Goal: Navigation & Orientation: Understand site structure

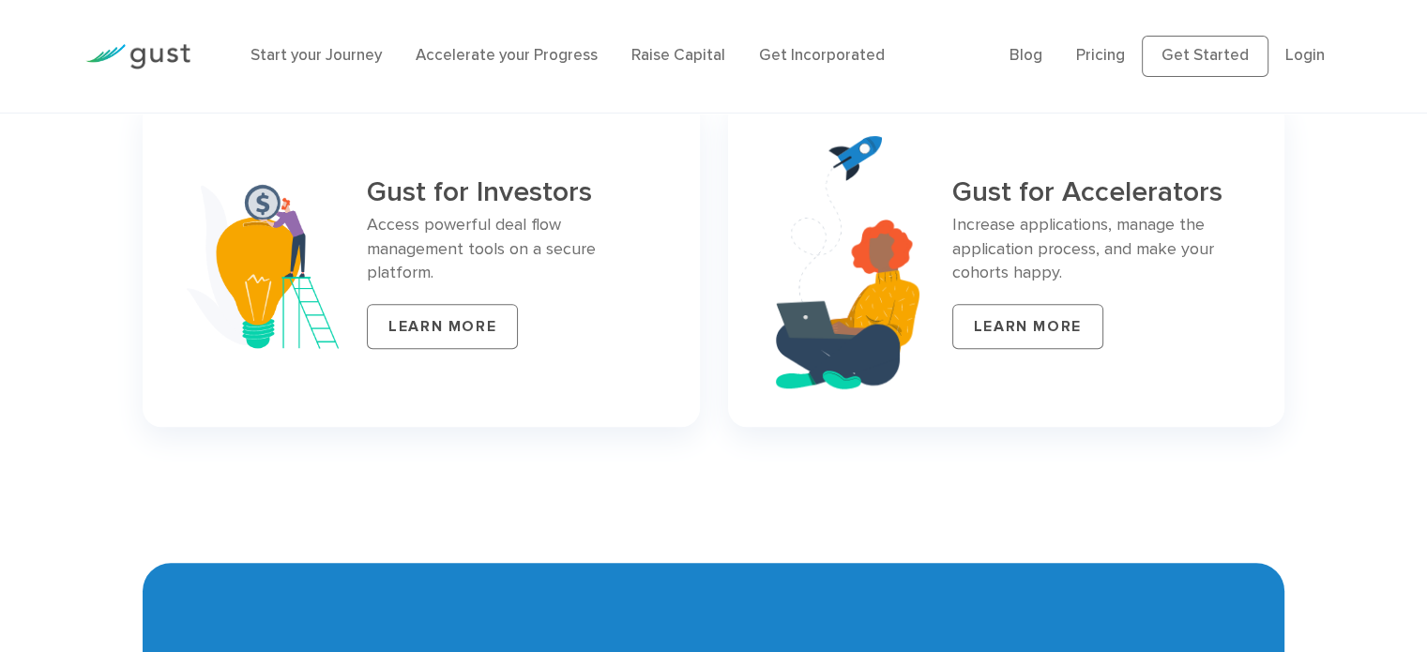
scroll to position [7887, 0]
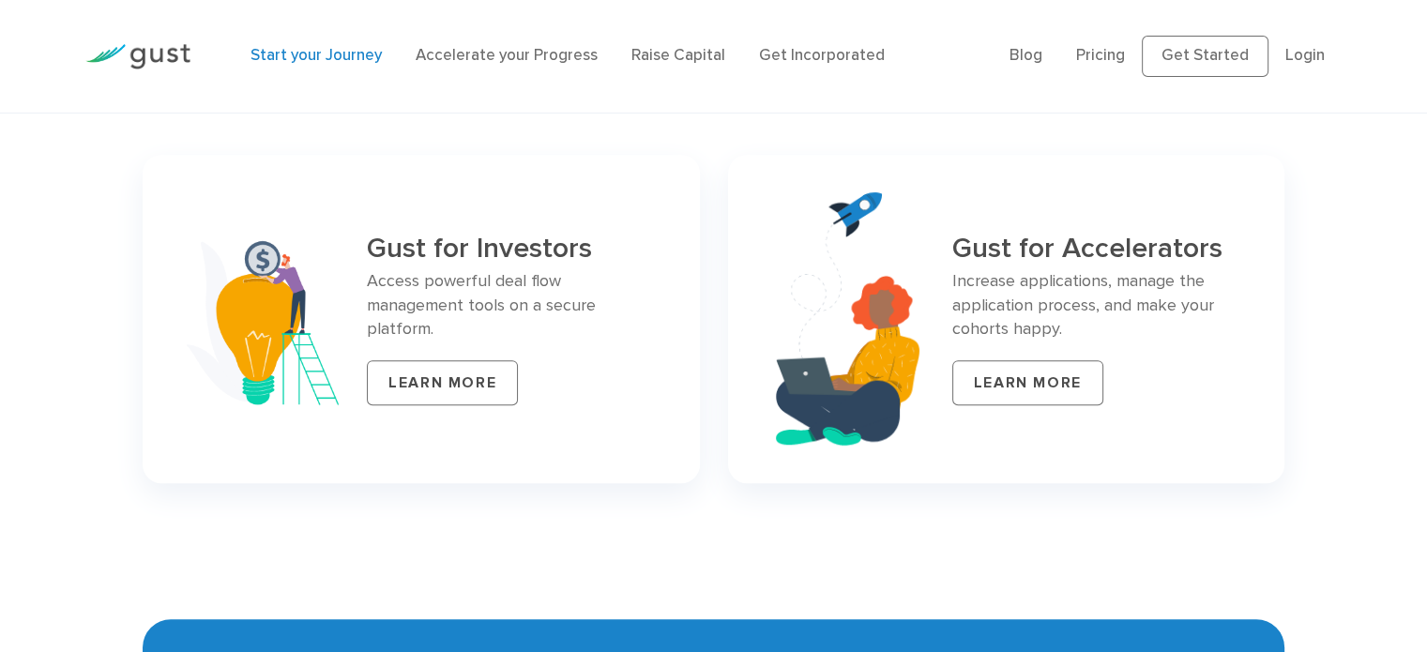
click at [317, 65] on link "Start your Journey" at bounding box center [315, 55] width 131 height 19
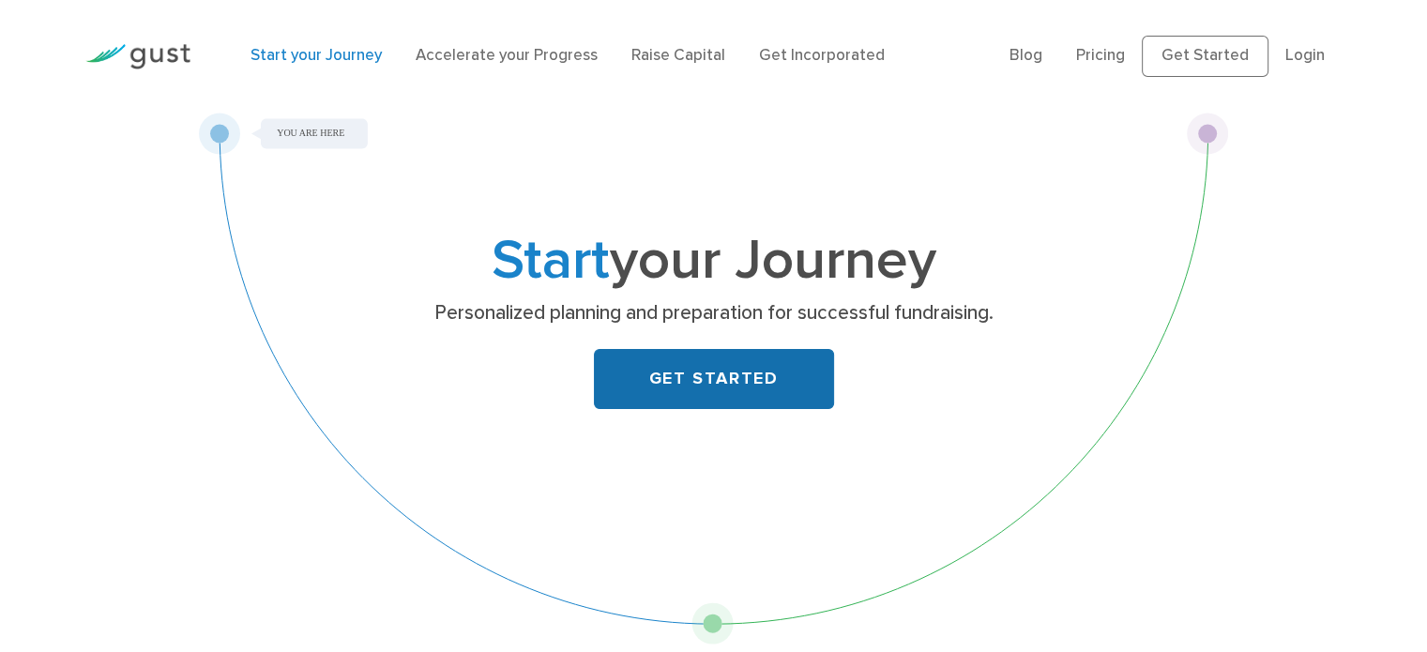
click at [687, 379] on link "GET STARTED" at bounding box center [714, 379] width 240 height 60
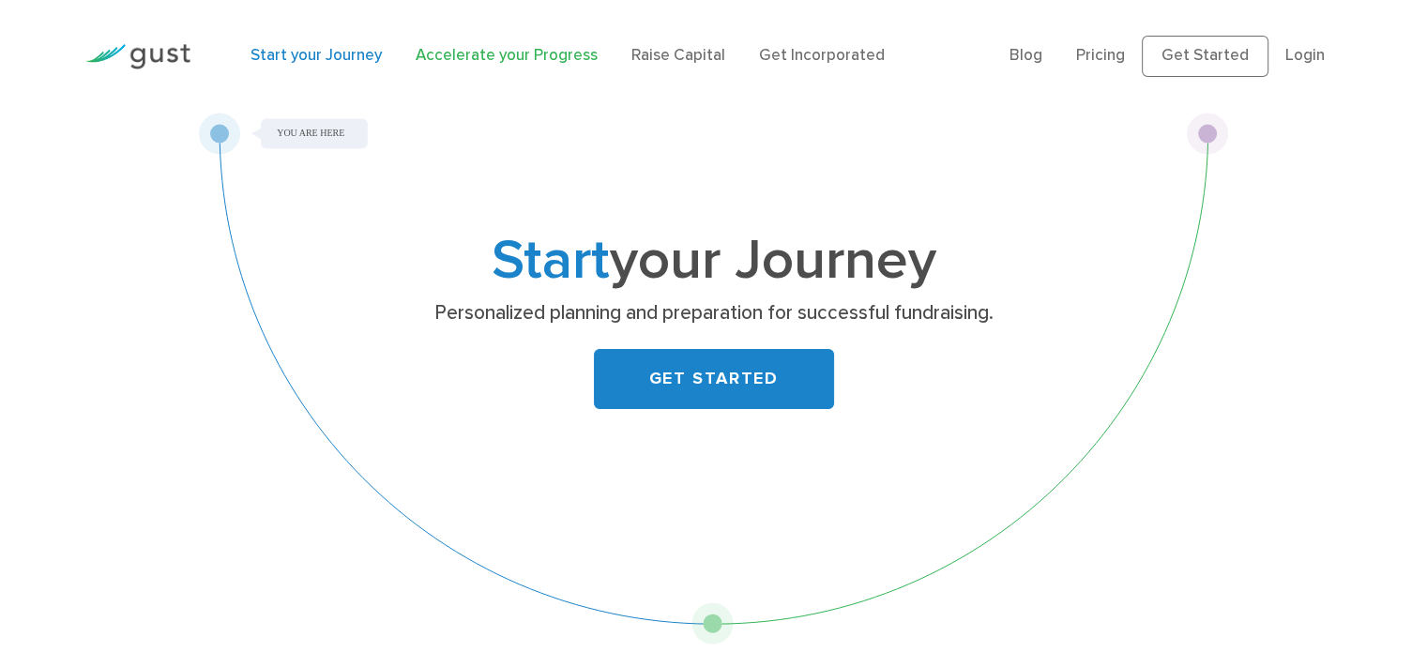
click at [501, 59] on link "Accelerate your Progress" at bounding box center [507, 55] width 182 height 19
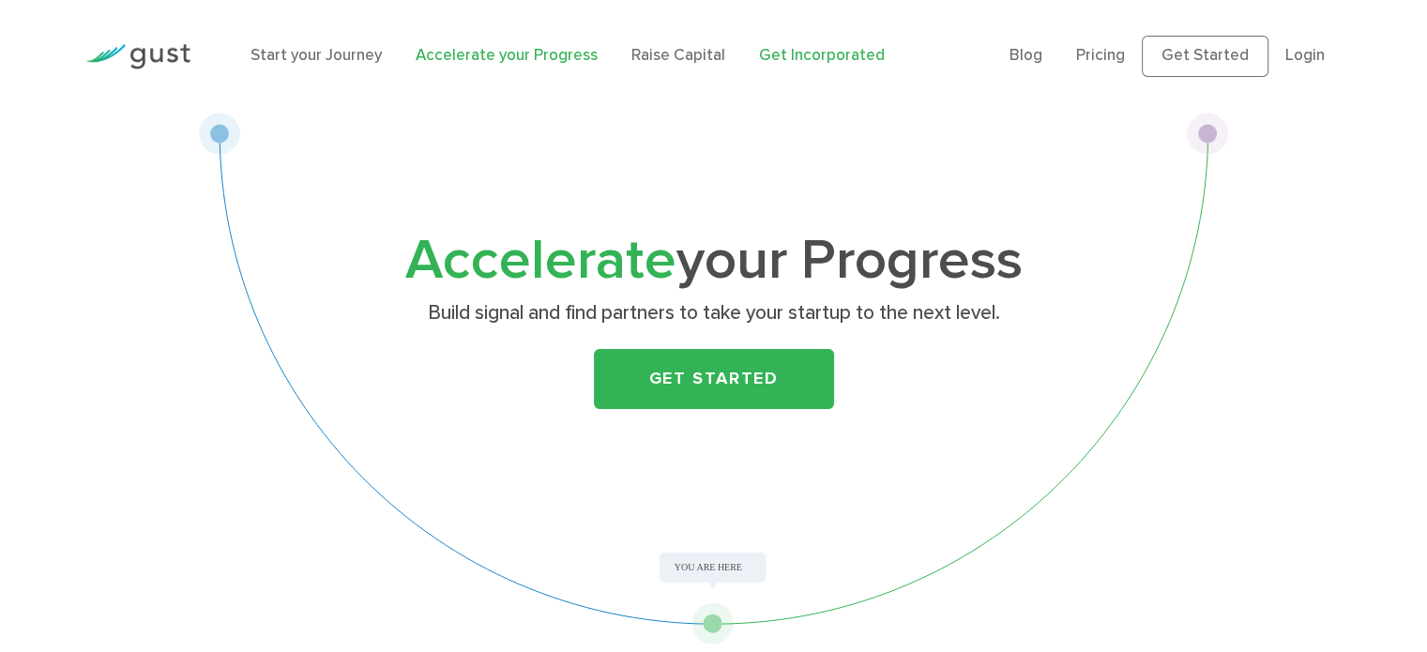
click at [779, 58] on link "Get Incorporated" at bounding box center [822, 55] width 126 height 19
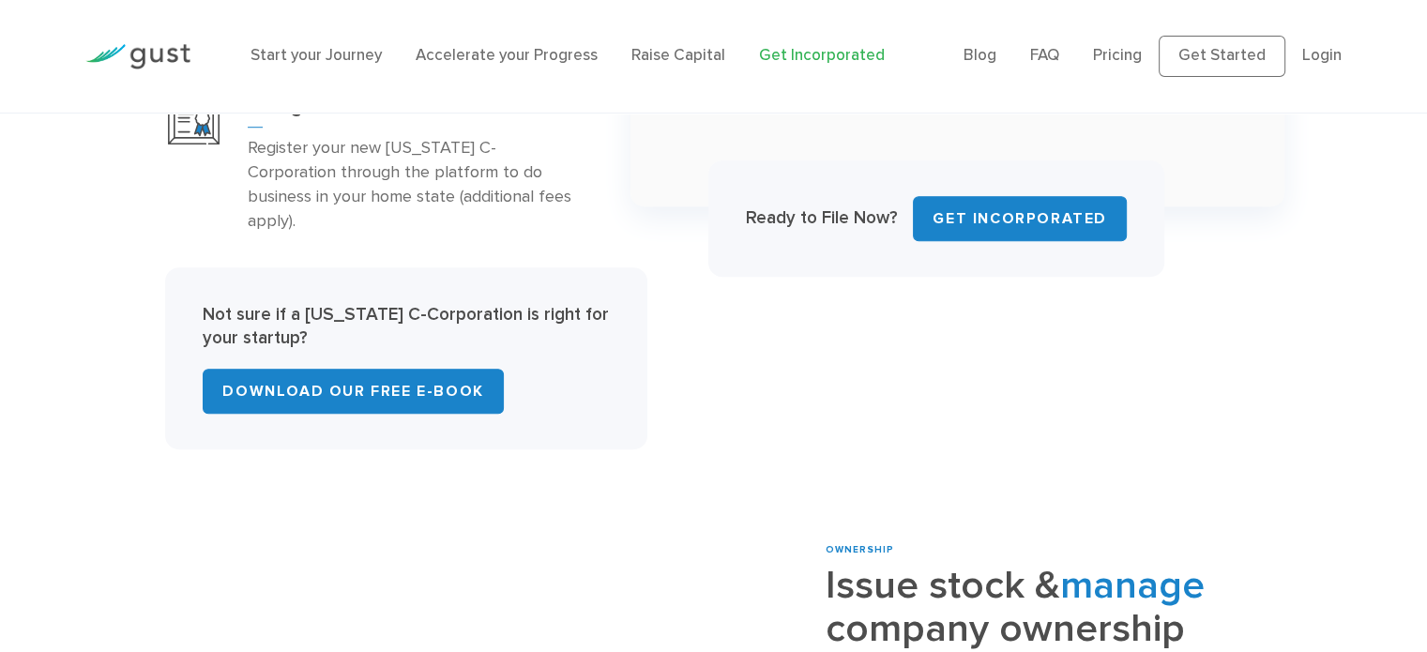
scroll to position [1595, 0]
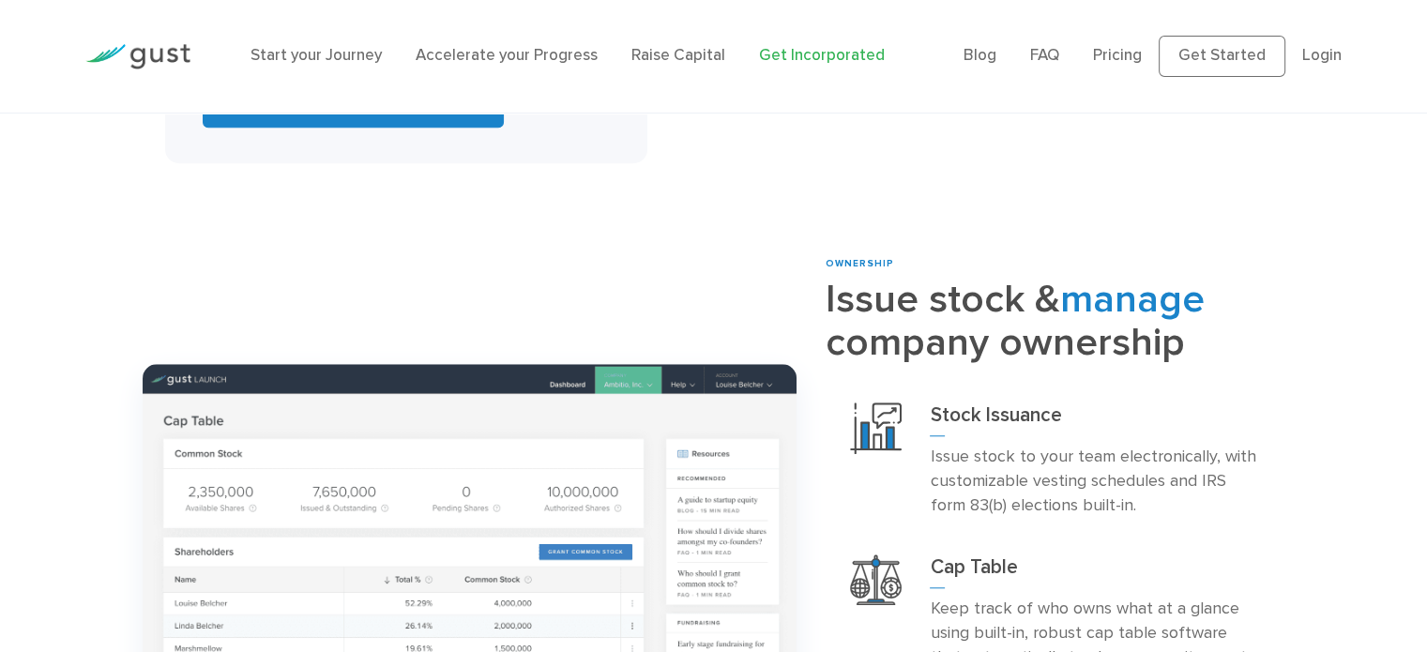
click at [154, 56] on img at bounding box center [137, 56] width 105 height 25
